Goal: Task Accomplishment & Management: Manage account settings

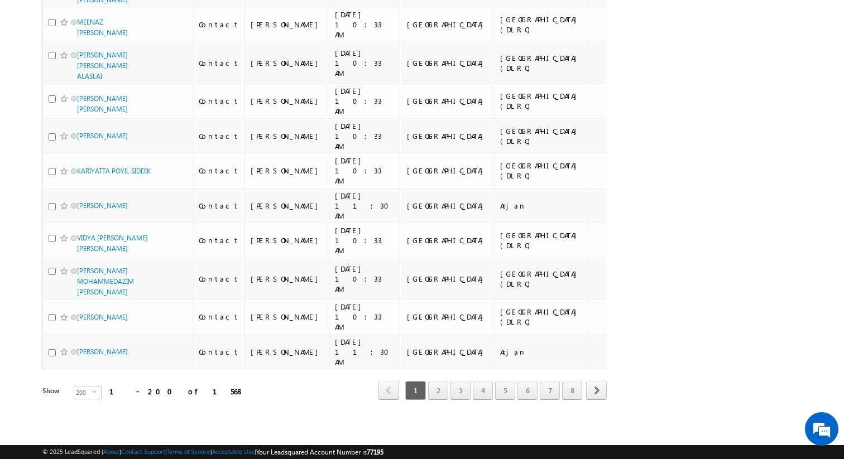
scroll to position [8959, 0]
click at [92, 393] on span "select" at bounding box center [96, 392] width 9 height 5
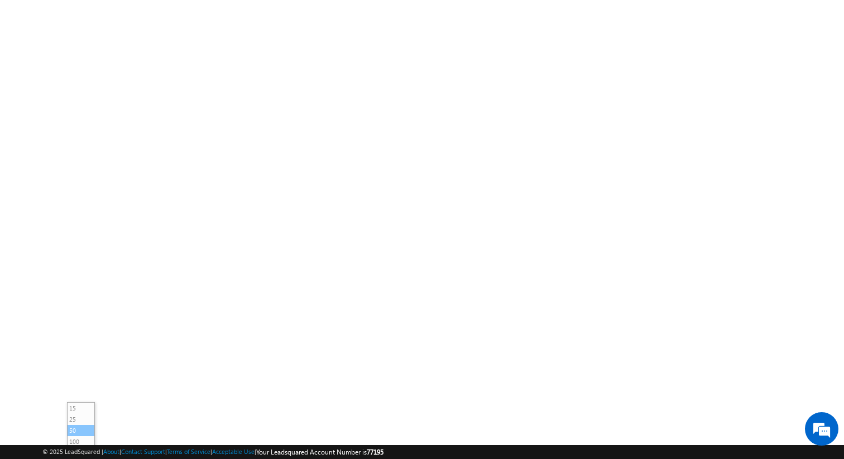
click at [77, 425] on li "50" at bounding box center [81, 430] width 27 height 11
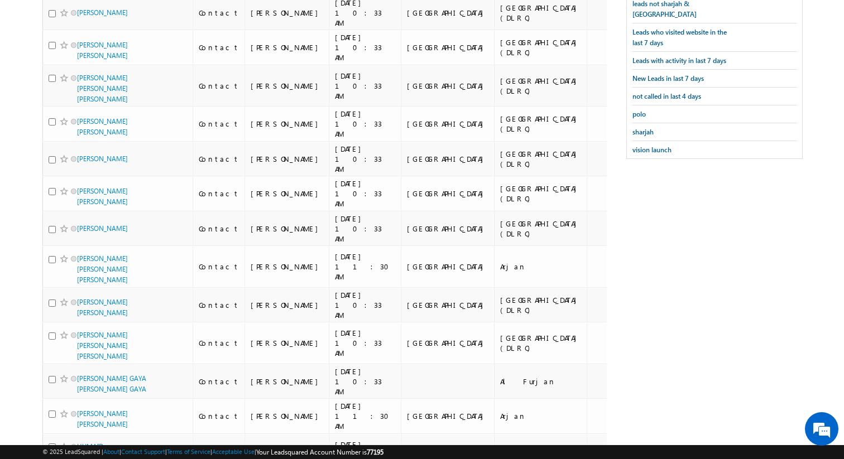
scroll to position [0, 0]
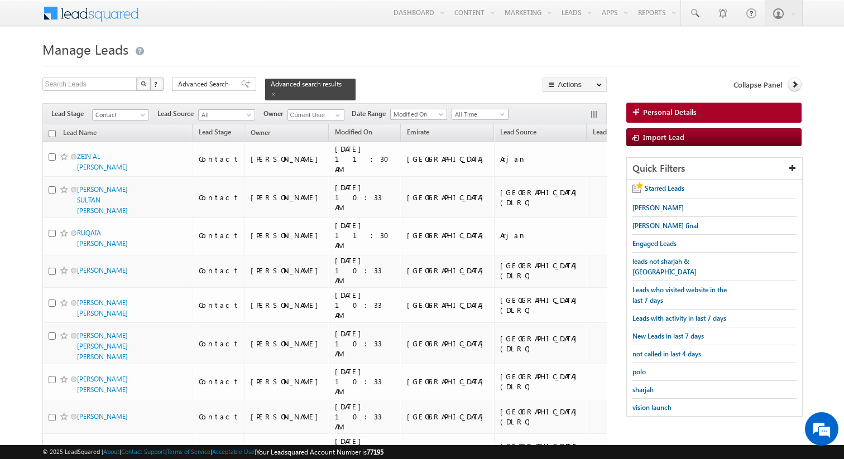
click at [52, 133] on input "checkbox" at bounding box center [52, 133] width 7 height 7
checkbox input "true"
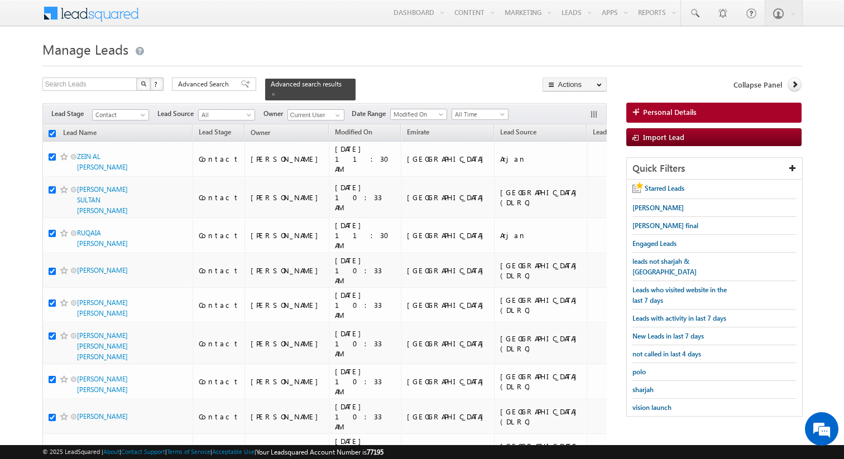
checkbox input "true"
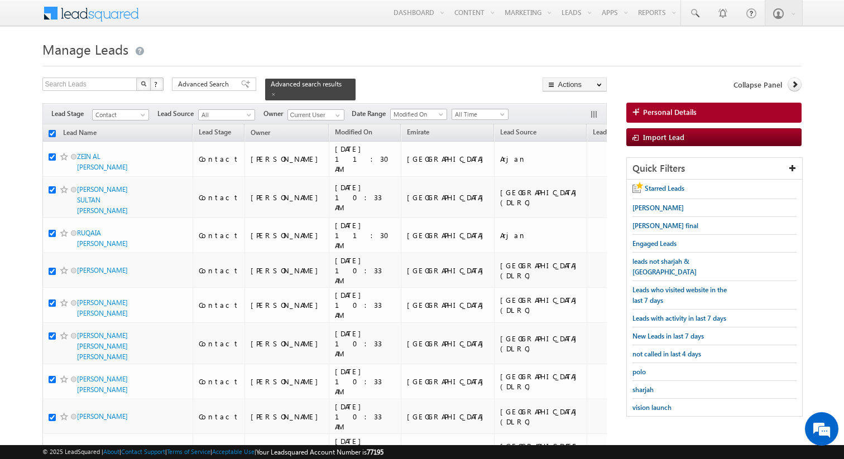
checkbox input "true"
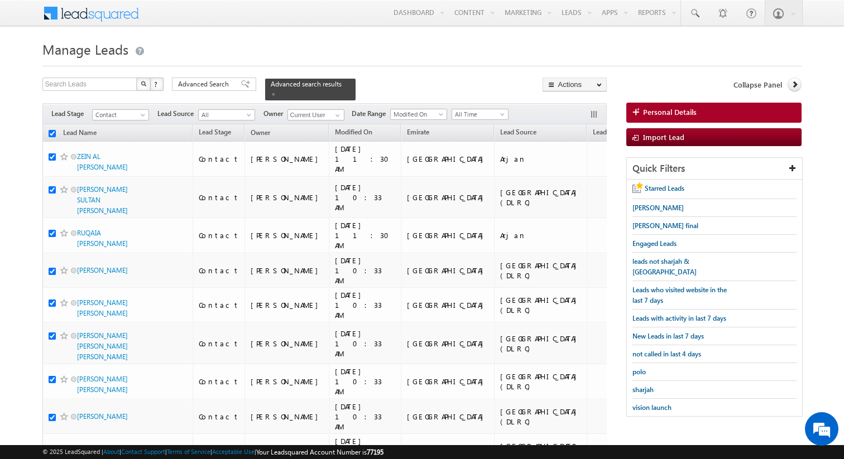
checkbox input "true"
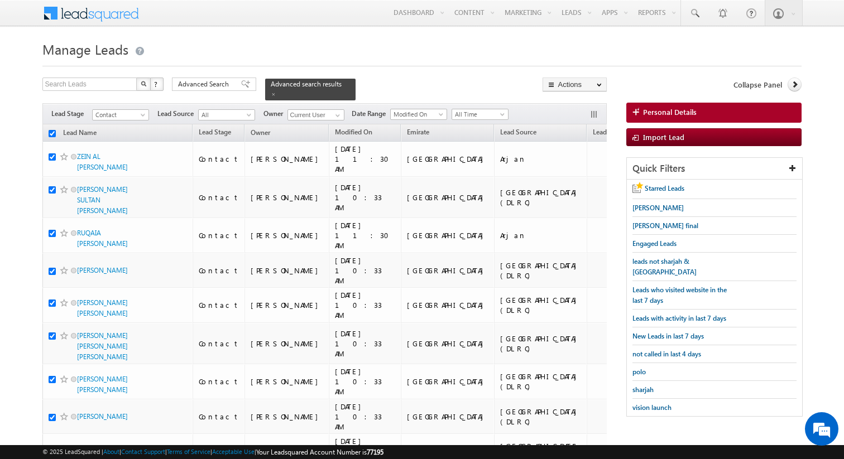
checkbox input "true"
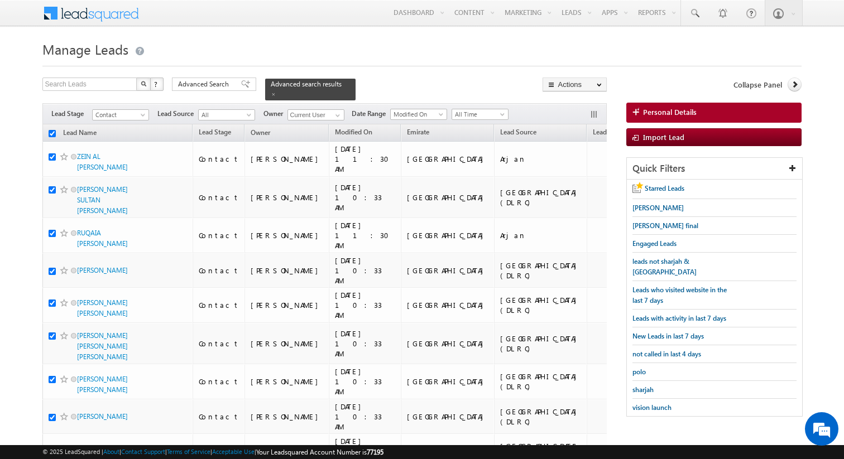
checkbox input "true"
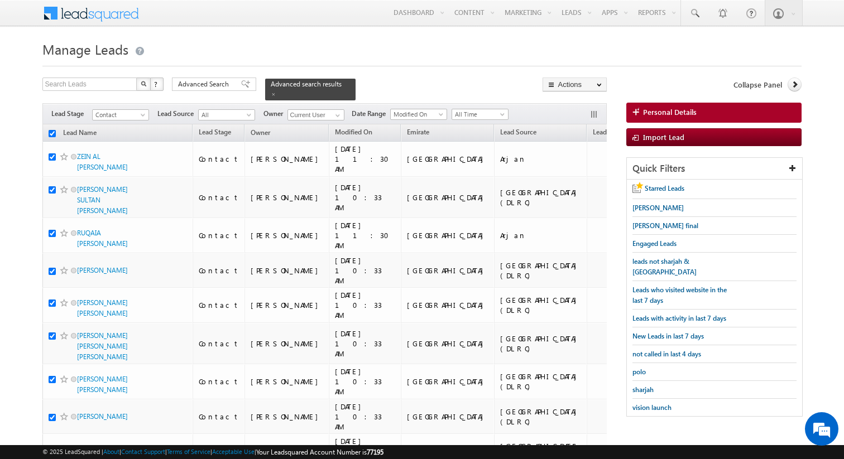
checkbox input "true"
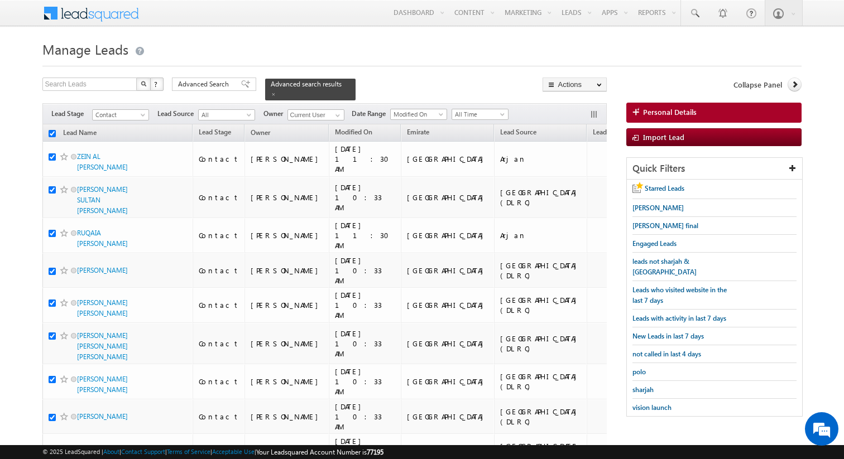
checkbox input "true"
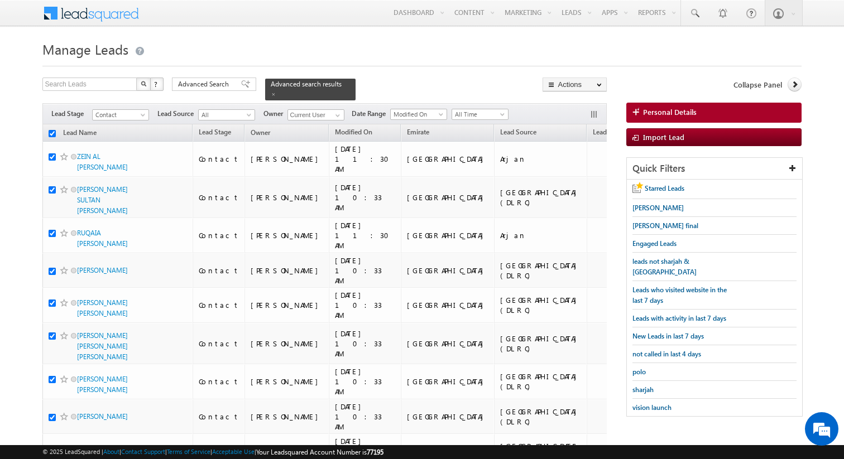
checkbox input "true"
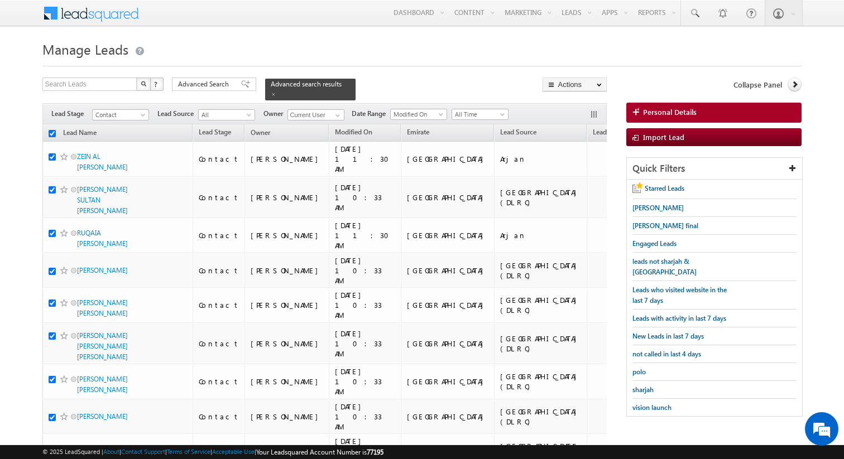
checkbox input "true"
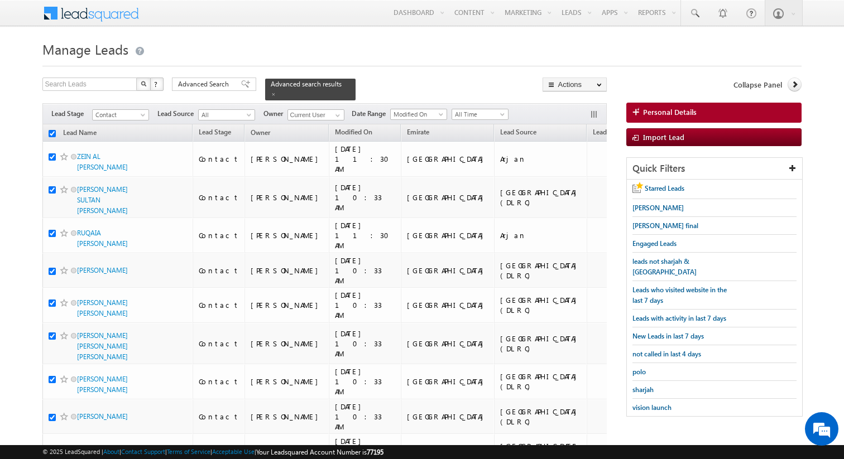
checkbox input "true"
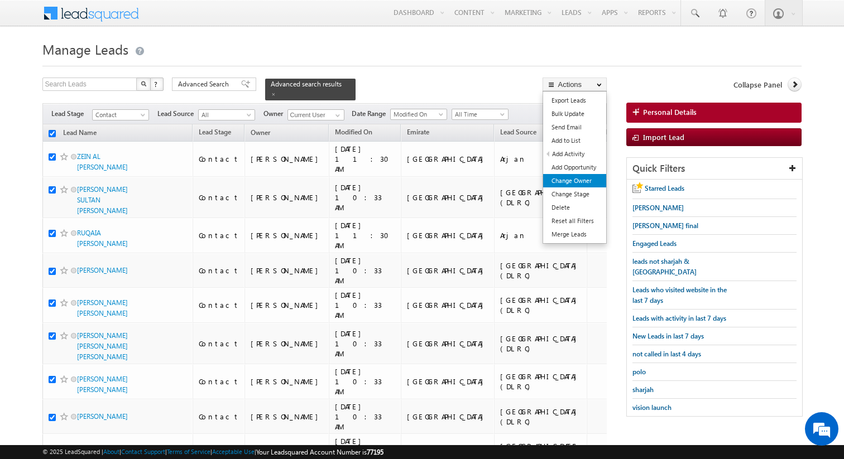
click at [580, 181] on link "Change Owner" at bounding box center [574, 180] width 63 height 13
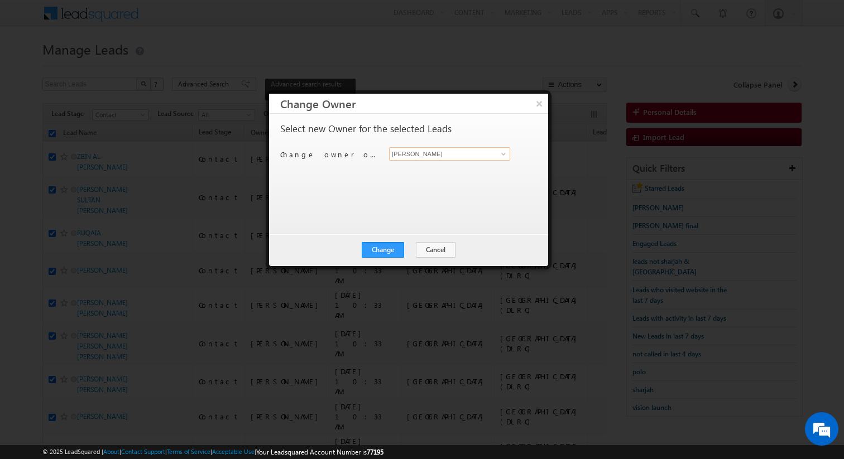
click at [432, 156] on input "[PERSON_NAME]" at bounding box center [449, 153] width 121 height 13
type input "[PERSON_NAME]"
click at [396, 252] on button "Change" at bounding box center [383, 250] width 42 height 16
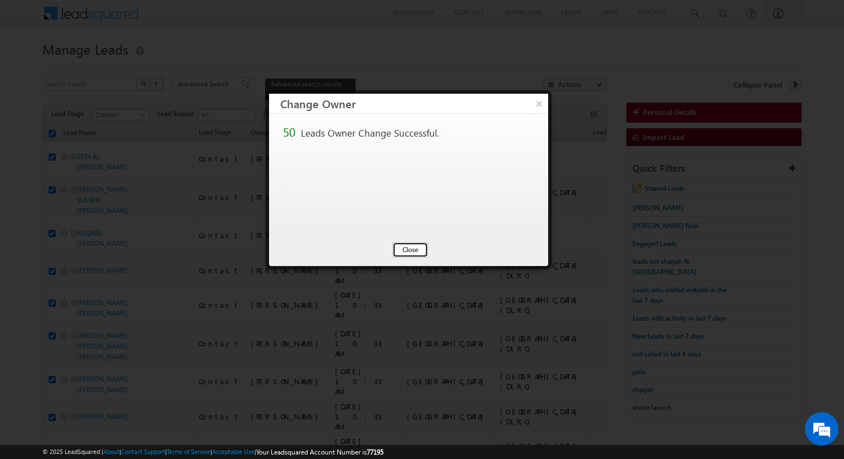
click at [409, 252] on button "Close" at bounding box center [410, 250] width 36 height 16
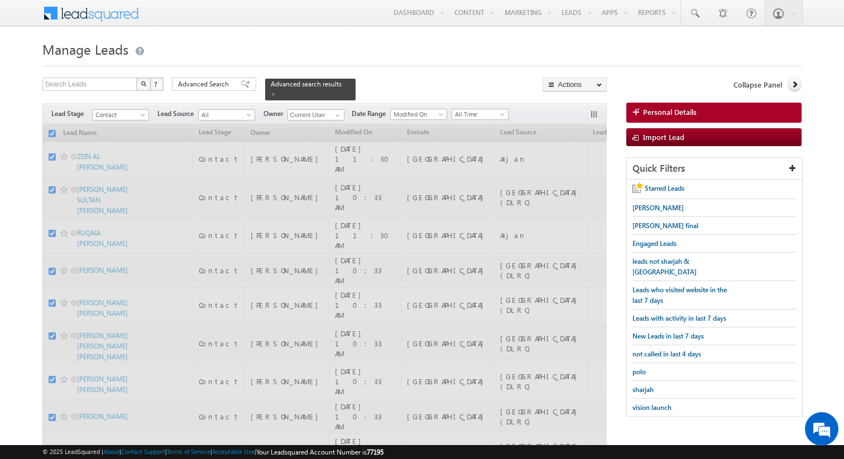
checkbox input "false"
